Goal: Browse casually

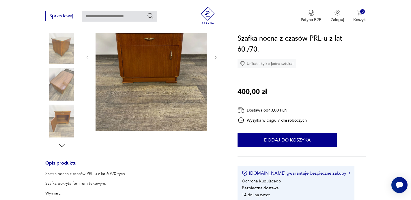
scroll to position [113, 0]
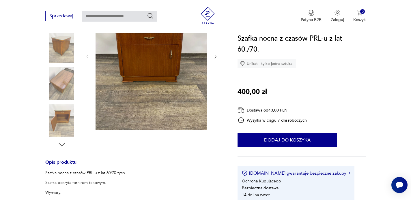
click at [216, 57] on icon "button" at bounding box center [216, 56] width 2 height 3
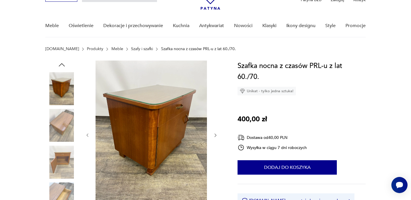
scroll to position [34, 0]
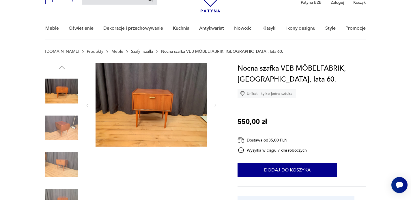
scroll to position [31, 0]
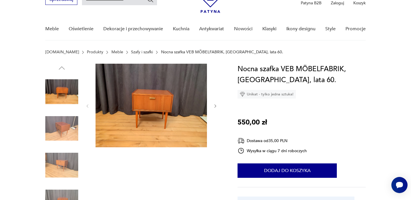
click at [216, 105] on icon "button" at bounding box center [215, 106] width 5 height 5
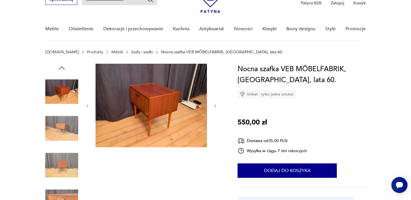
click at [216, 105] on icon "button" at bounding box center [215, 106] width 5 height 5
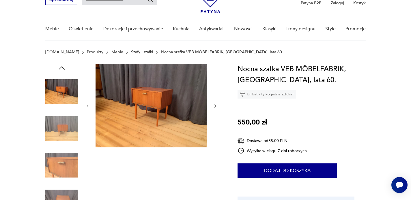
click at [216, 105] on icon "button" at bounding box center [215, 106] width 5 height 5
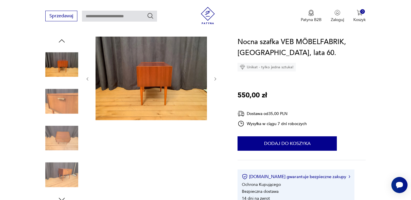
scroll to position [76, 0]
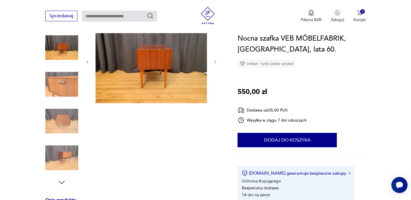
click at [213, 62] on icon "button" at bounding box center [215, 62] width 5 height 5
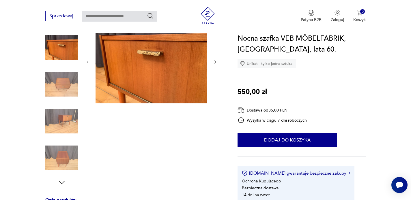
click at [213, 62] on icon "button" at bounding box center [215, 62] width 5 height 5
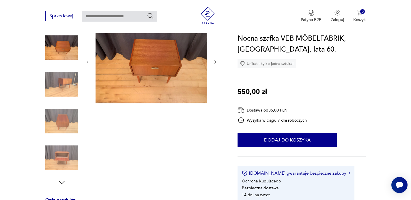
click at [213, 62] on icon "button" at bounding box center [215, 62] width 5 height 5
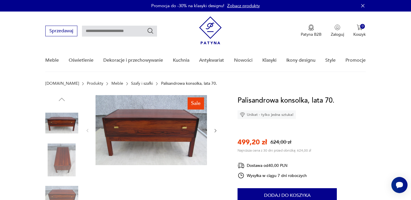
click at [213, 134] on div at bounding box center [151, 130] width 133 height 71
click at [215, 131] on icon "button" at bounding box center [215, 130] width 5 height 5
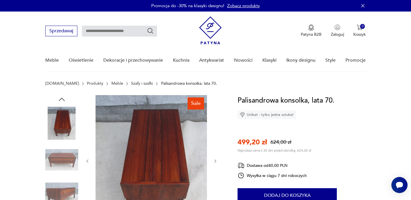
click at [215, 131] on div at bounding box center [151, 161] width 133 height 132
click at [215, 165] on div at bounding box center [151, 161] width 133 height 132
click at [215, 163] on icon "button" at bounding box center [215, 161] width 5 height 5
